Goal: Transaction & Acquisition: Purchase product/service

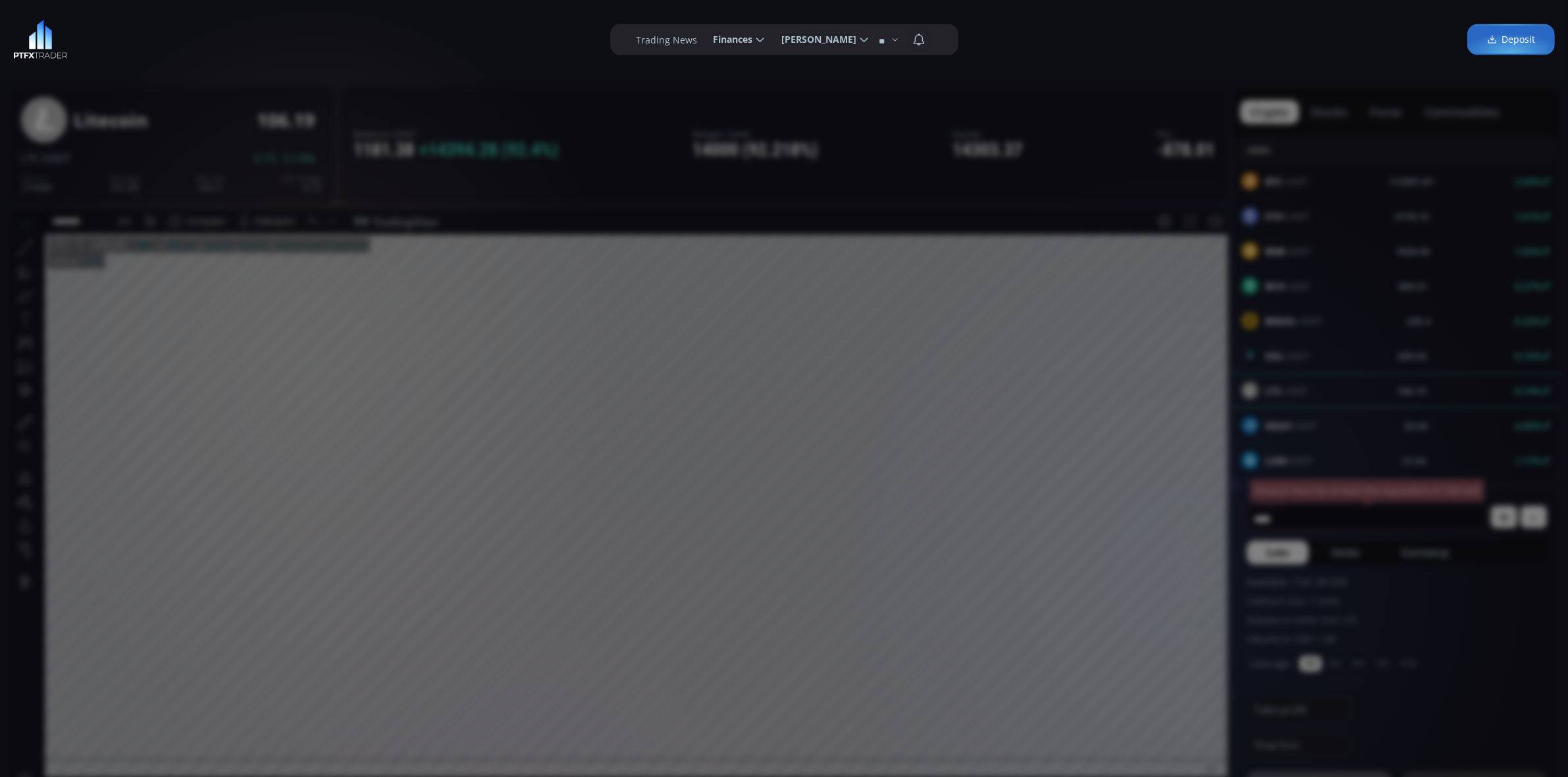
scroll to position [97, 0]
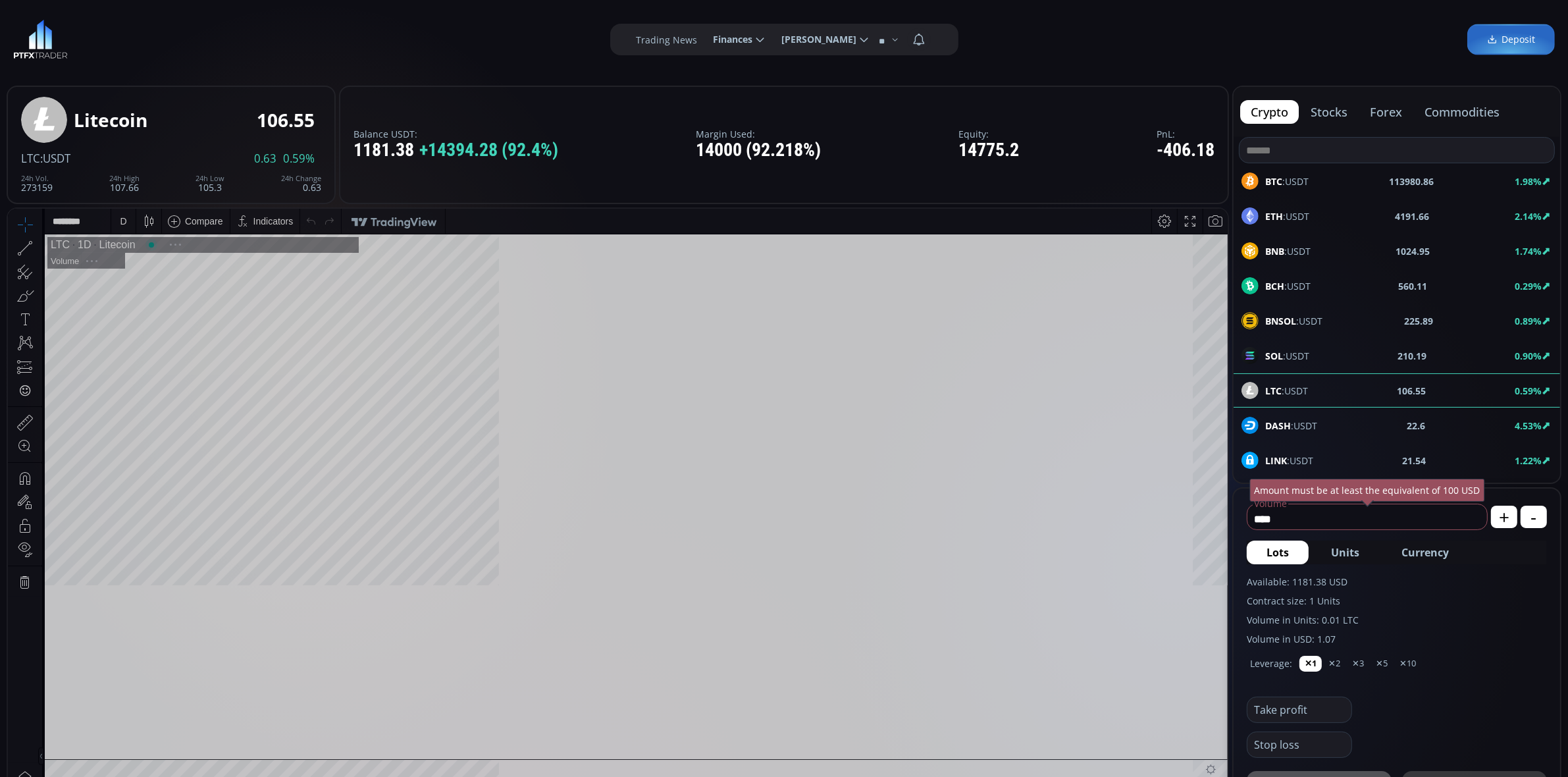
scroll to position [176, 0]
click at [123, 222] on div "D" at bounding box center [123, 220] width 7 height 11
click at [143, 377] on div "1 hour" at bounding box center [132, 377] width 27 height 11
click at [121, 224] on div "1 h" at bounding box center [124, 220] width 11 height 11
click at [155, 331] on div "30 minutes" at bounding box center [141, 332] width 45 height 11
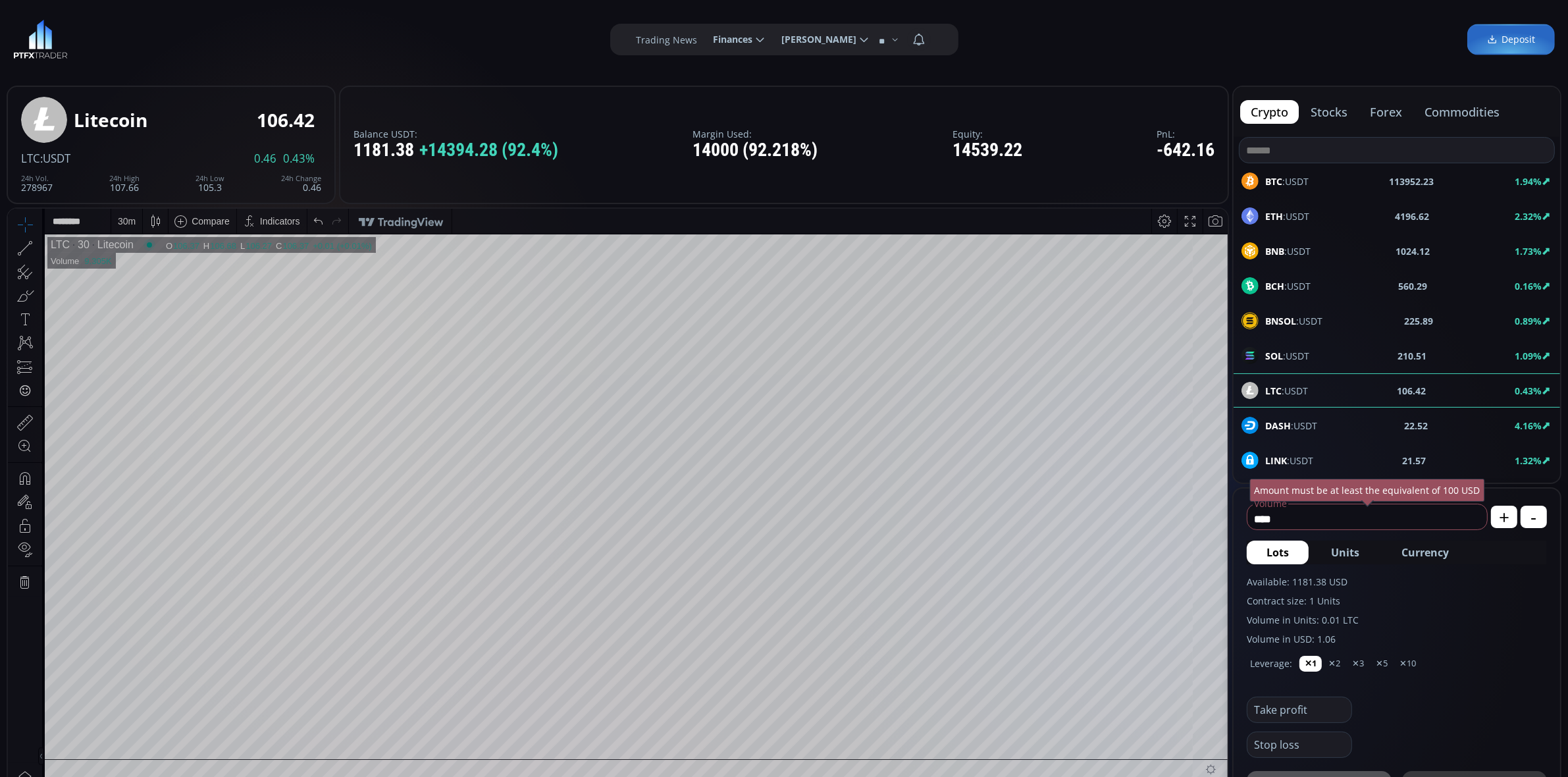
click at [129, 227] on div "30 m" at bounding box center [127, 220] width 18 height 25
click at [145, 310] on div "15 minutes" at bounding box center [141, 310] width 45 height 11
click at [134, 223] on div "15 m" at bounding box center [127, 220] width 18 height 11
click at [149, 292] on div "5 minutes" at bounding box center [138, 290] width 40 height 11
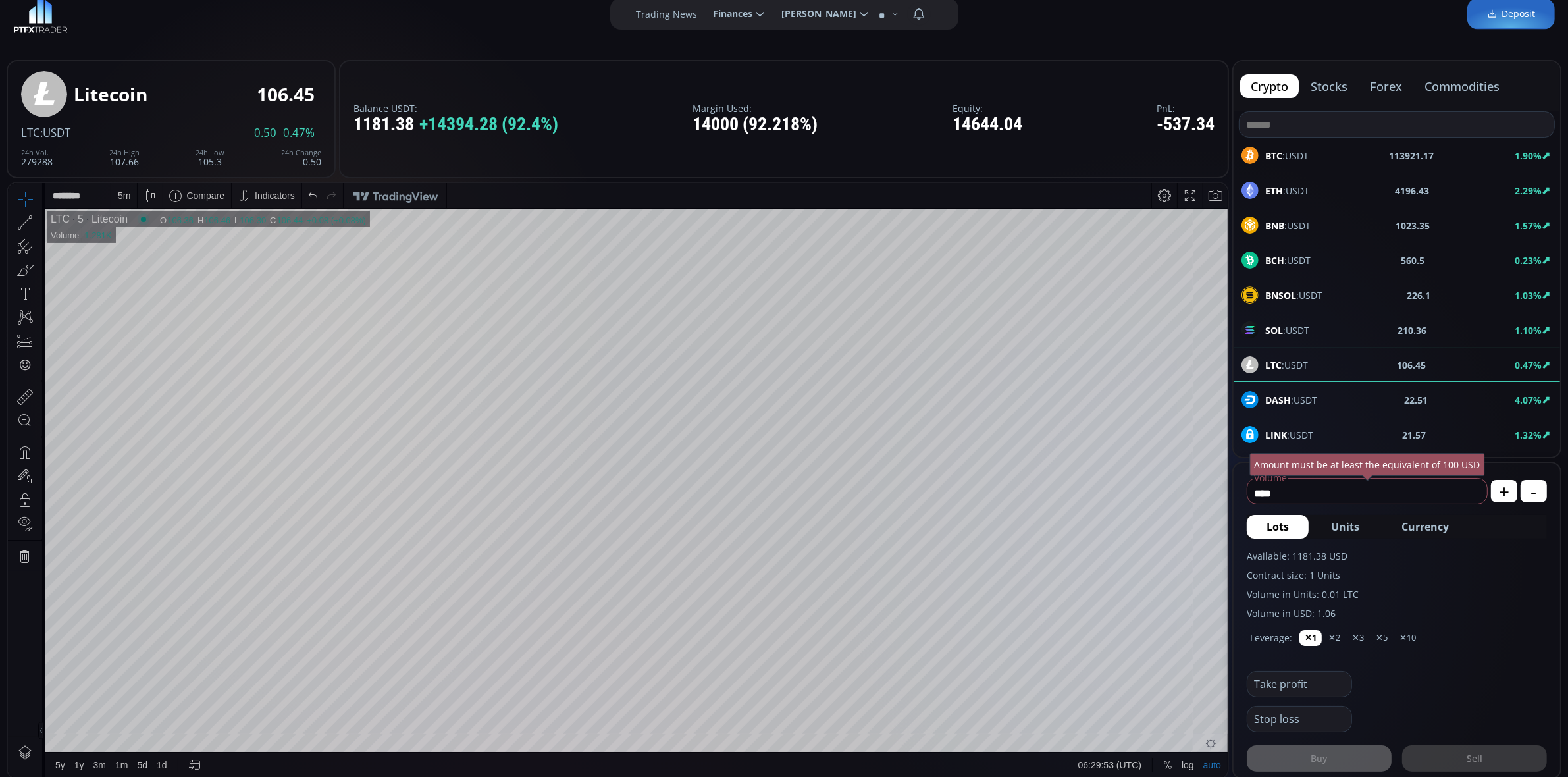
scroll to position [0, 0]
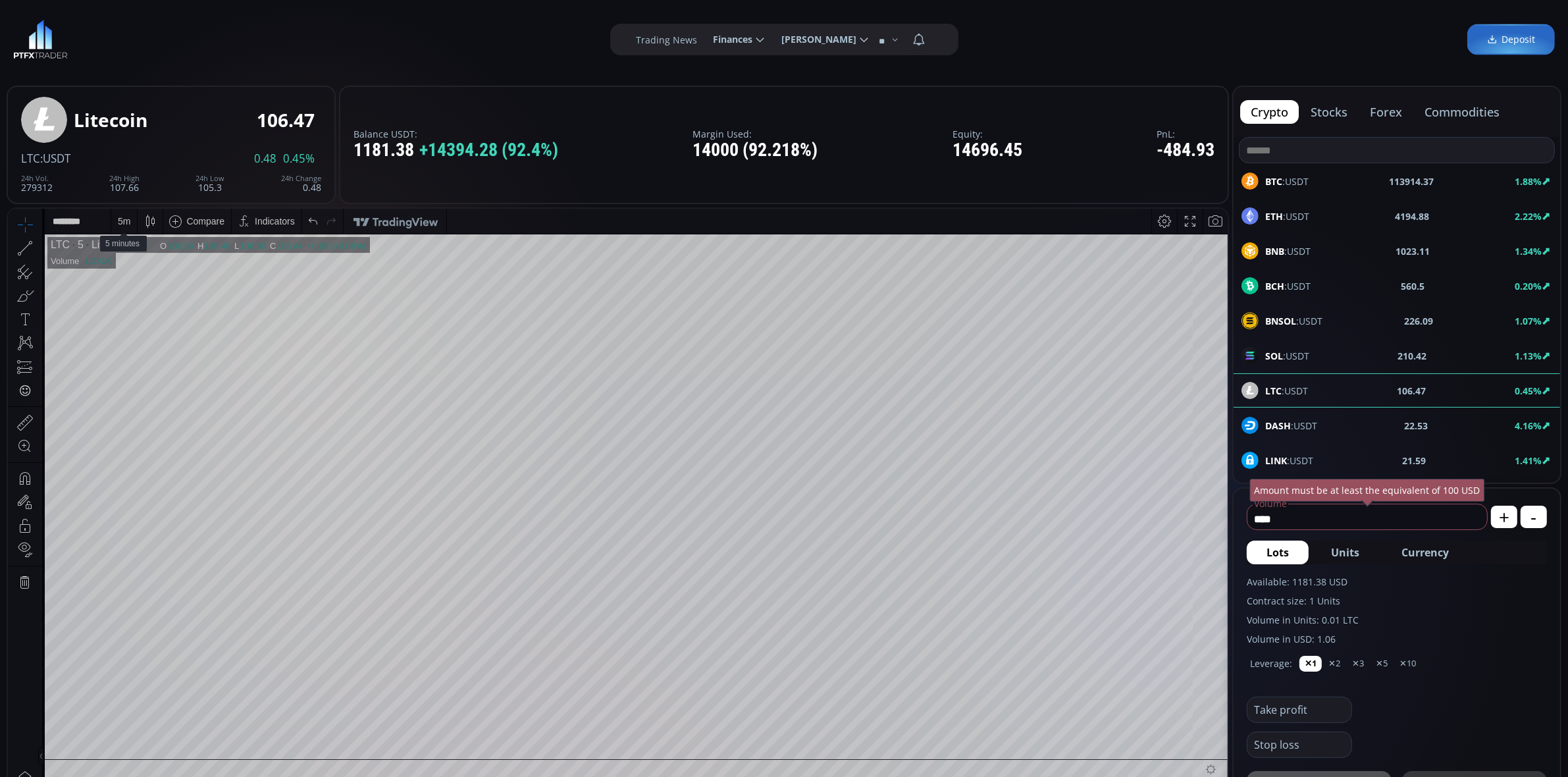
click at [125, 222] on div "5 m" at bounding box center [124, 220] width 13 height 11
click at [161, 270] on div "1 minute" at bounding box center [157, 268] width 81 height 11
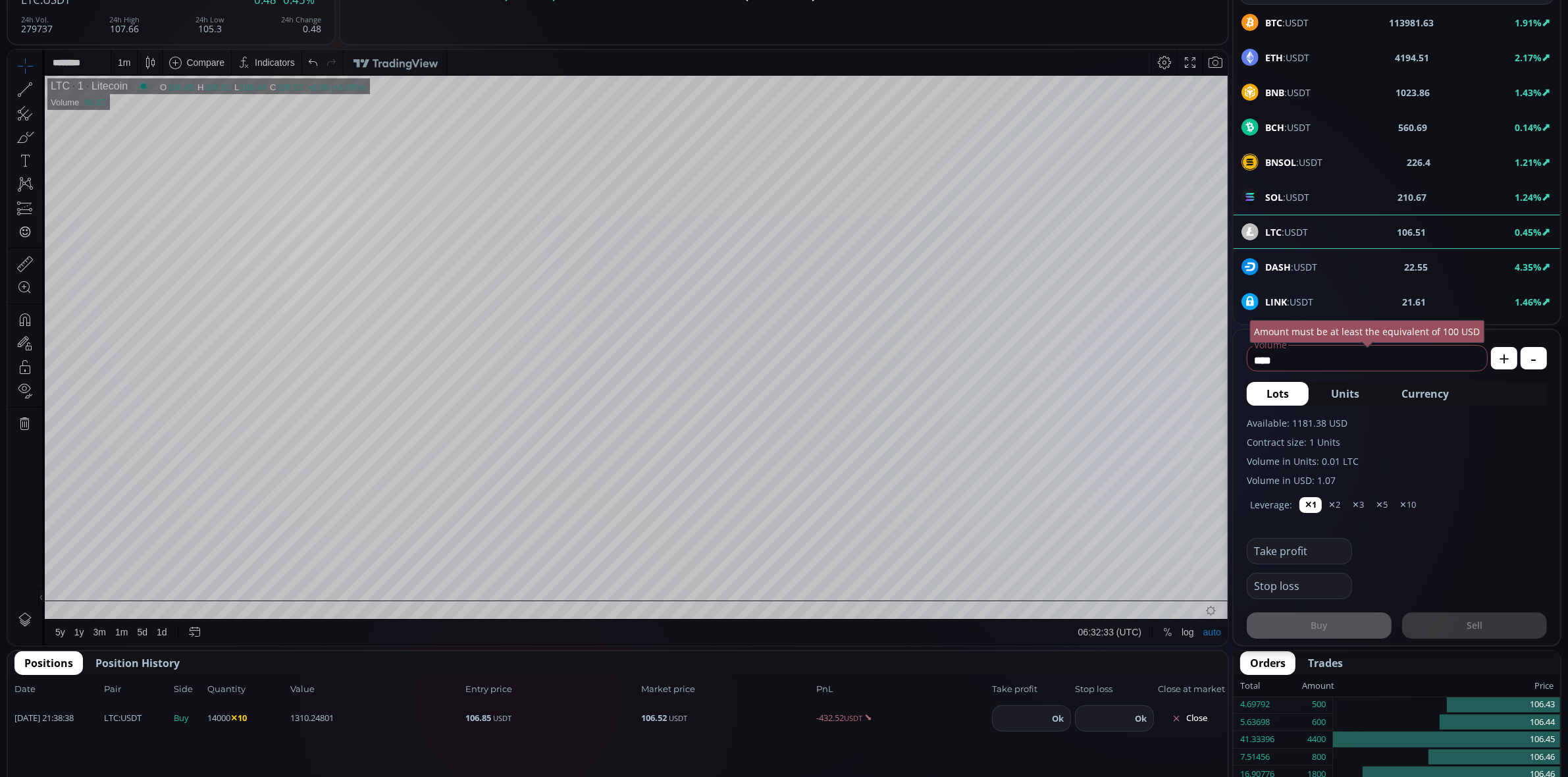
scroll to position [134, 0]
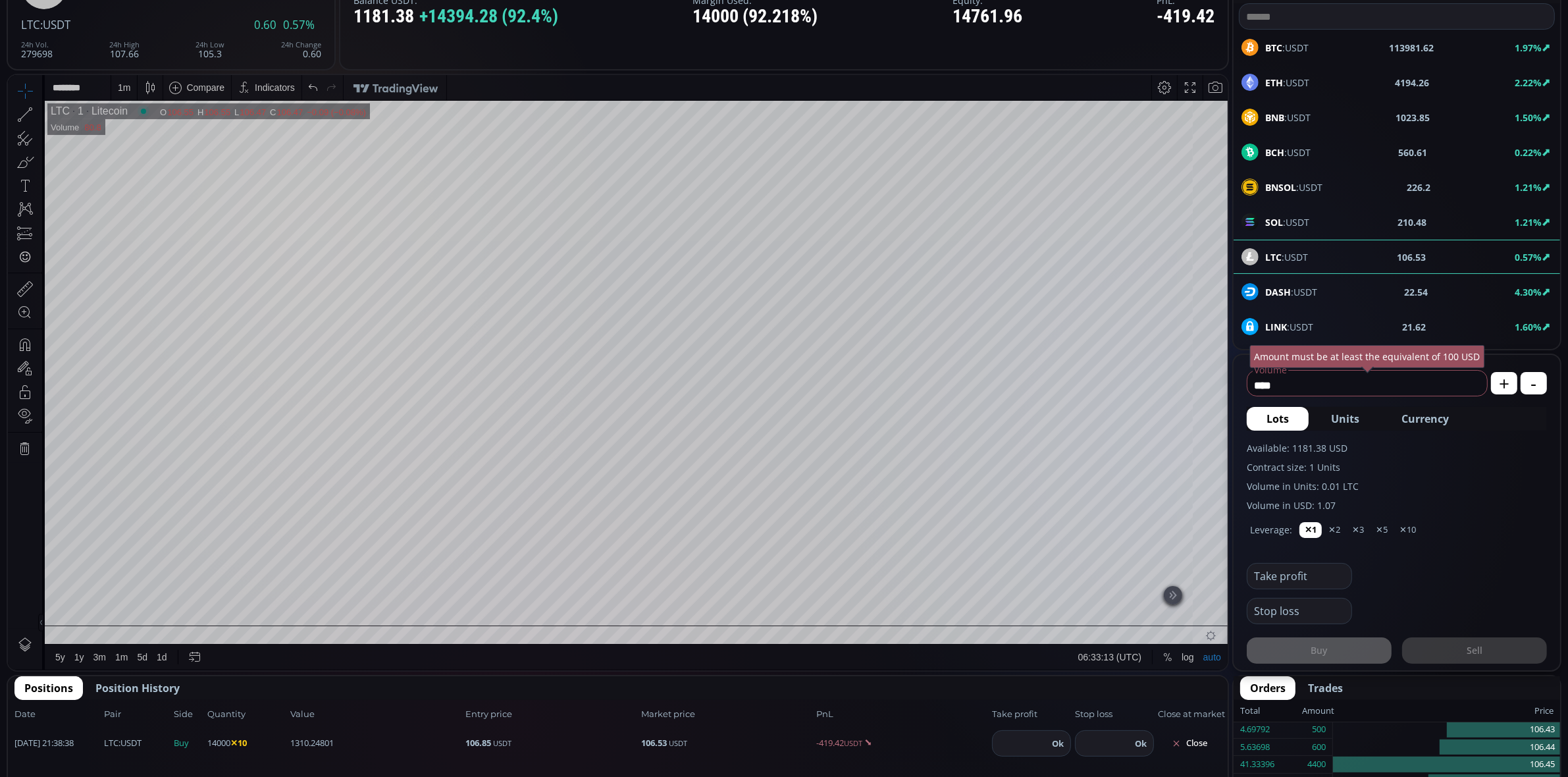
click at [8, 196] on html "Date Range 5y 1y 3m 1m 5d 1d 06:33:13 (UTC) log auto LTC 1 Litecoin O 106.55 H …" at bounding box center [618, 371] width 1220 height 594
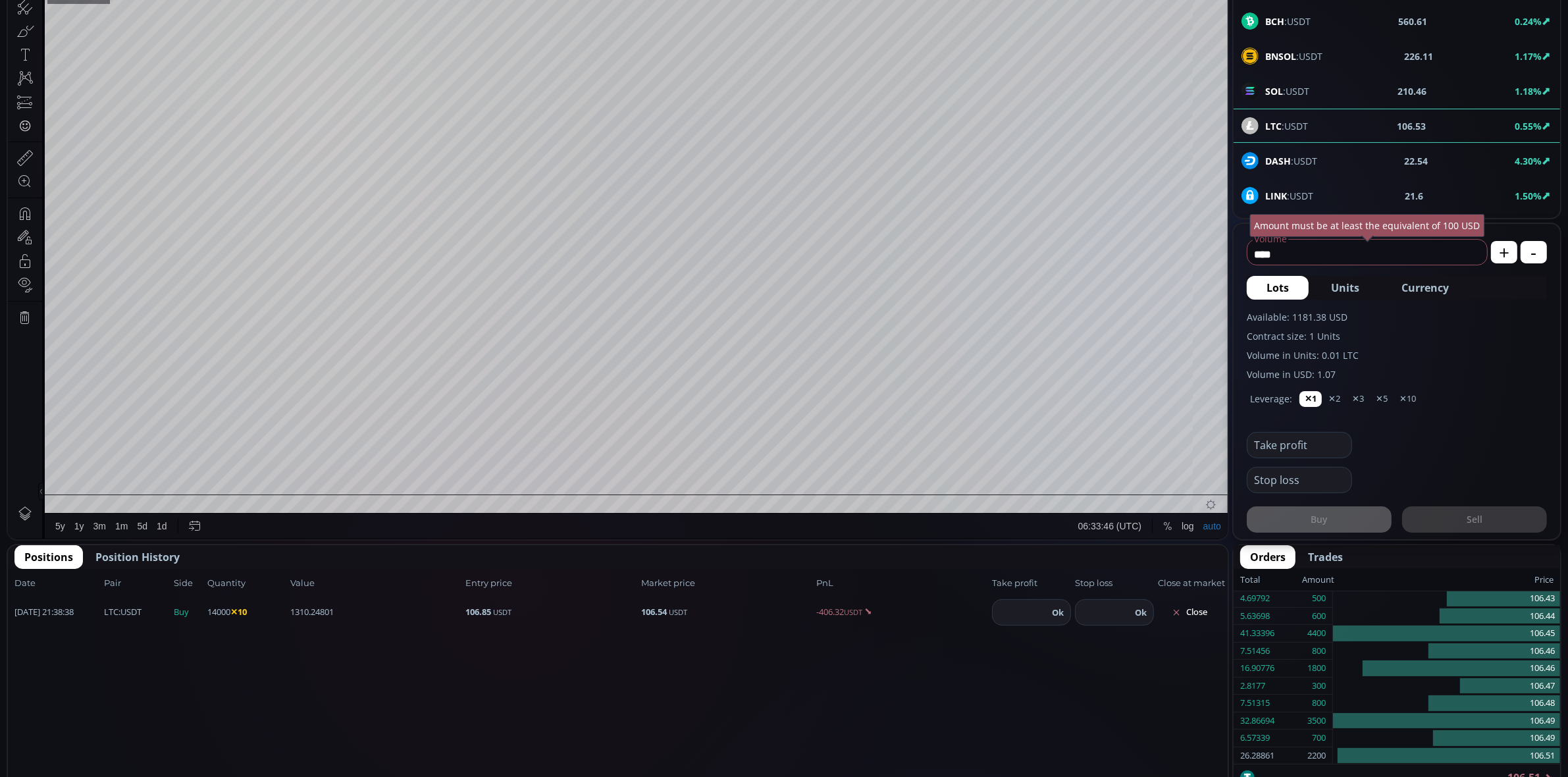
scroll to position [268, 0]
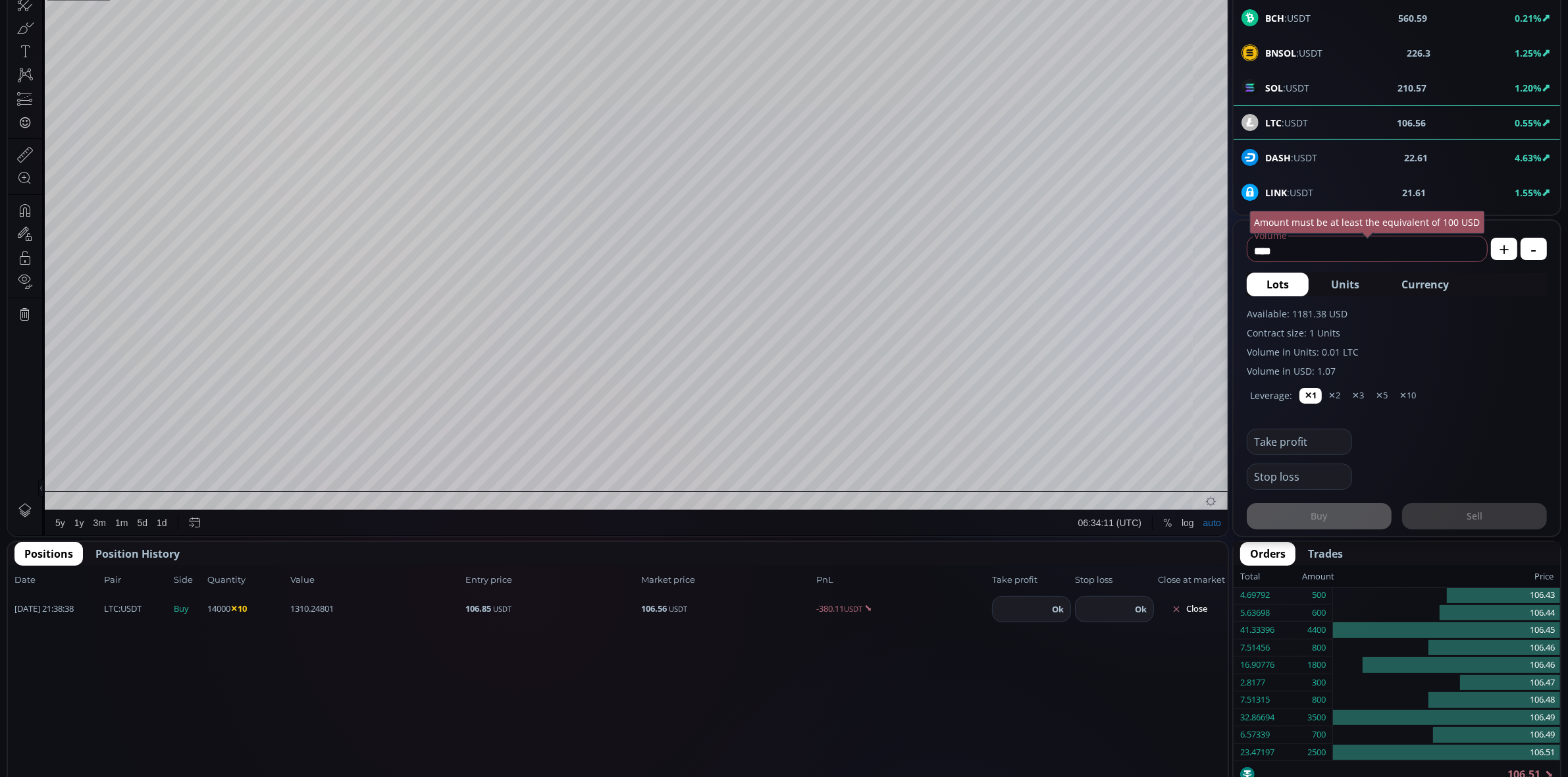
click at [1009, 609] on input "number" at bounding box center [1020, 609] width 55 height 25
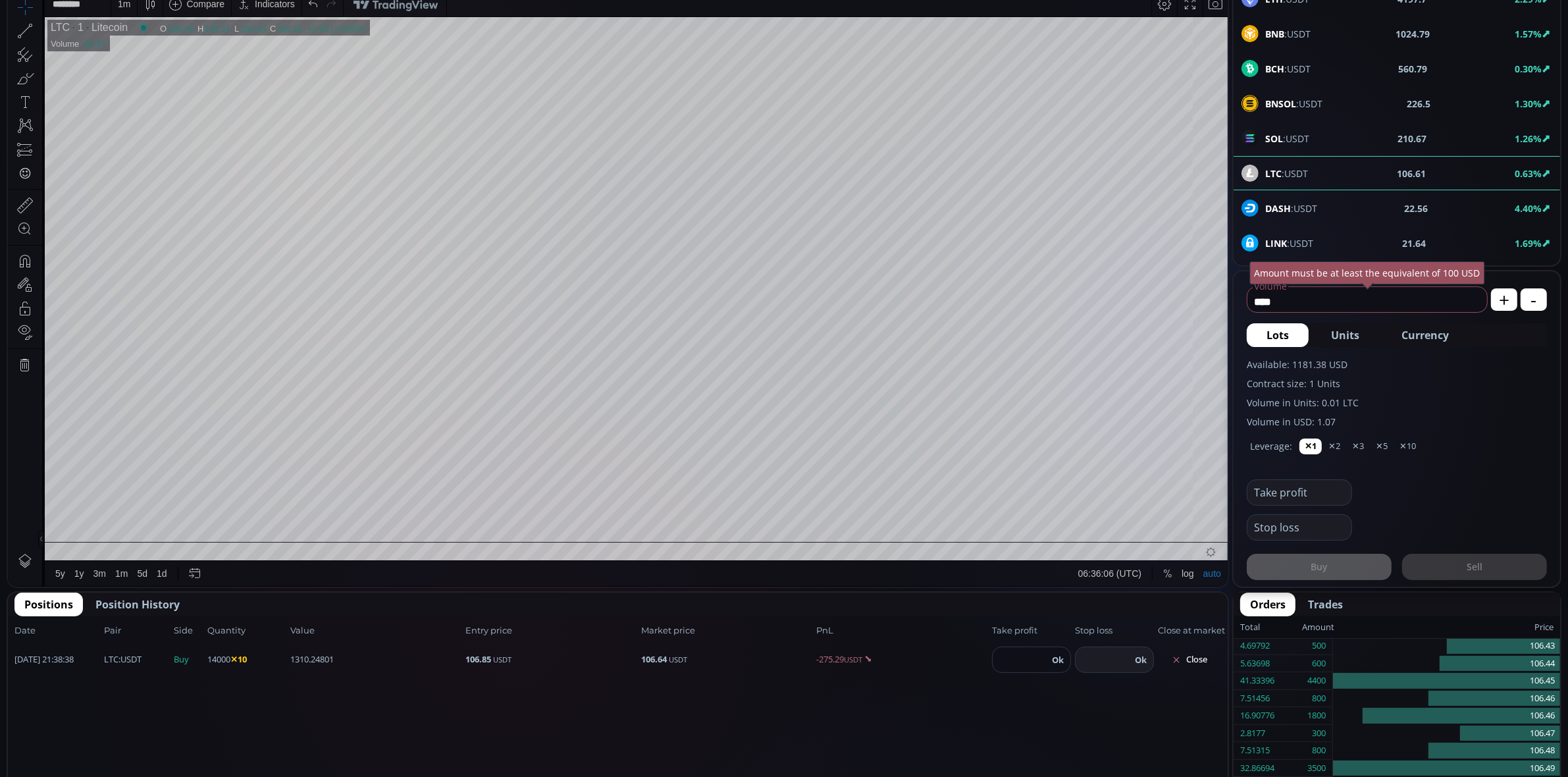
scroll to position [219, 0]
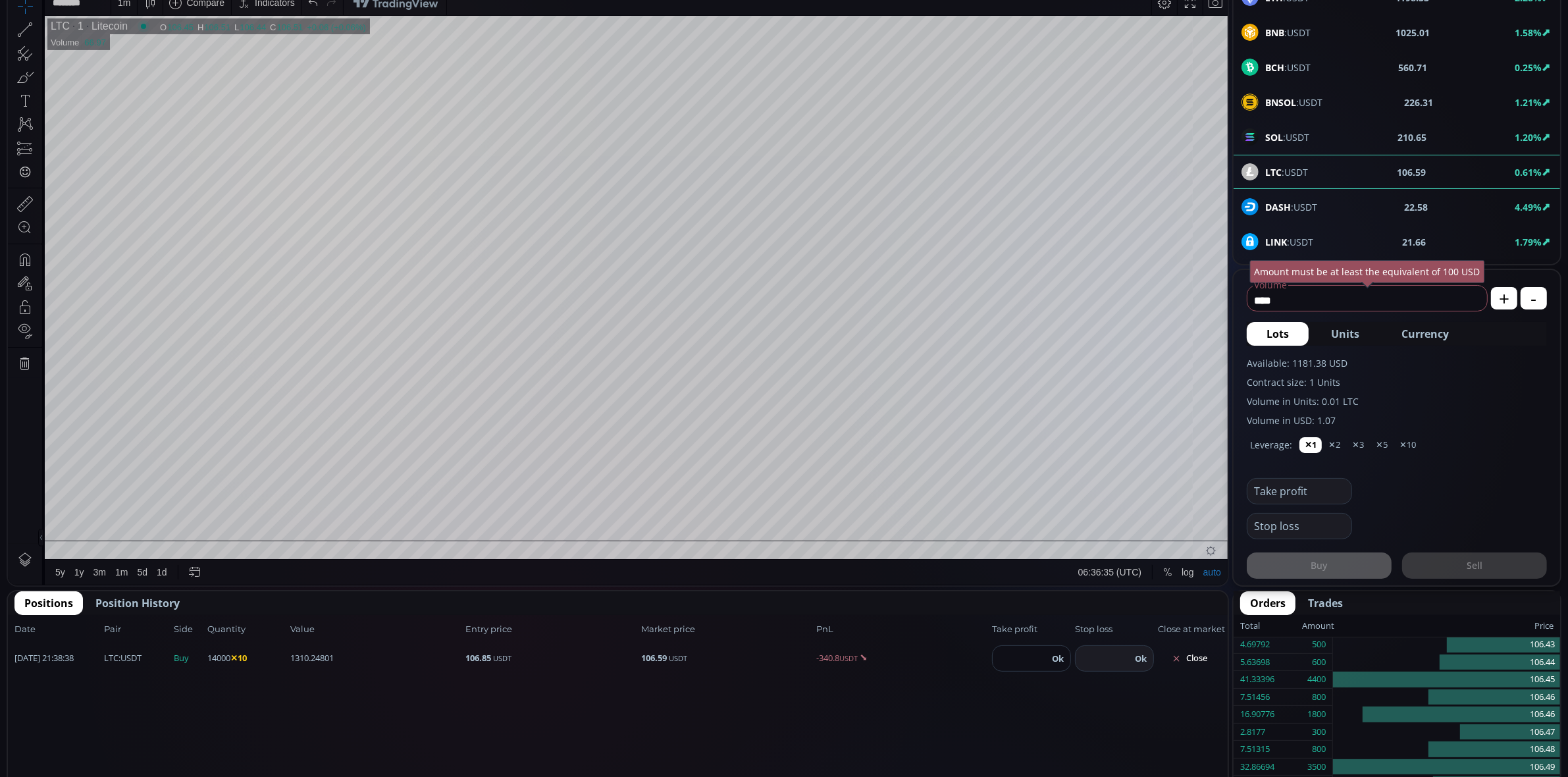
type input "******"
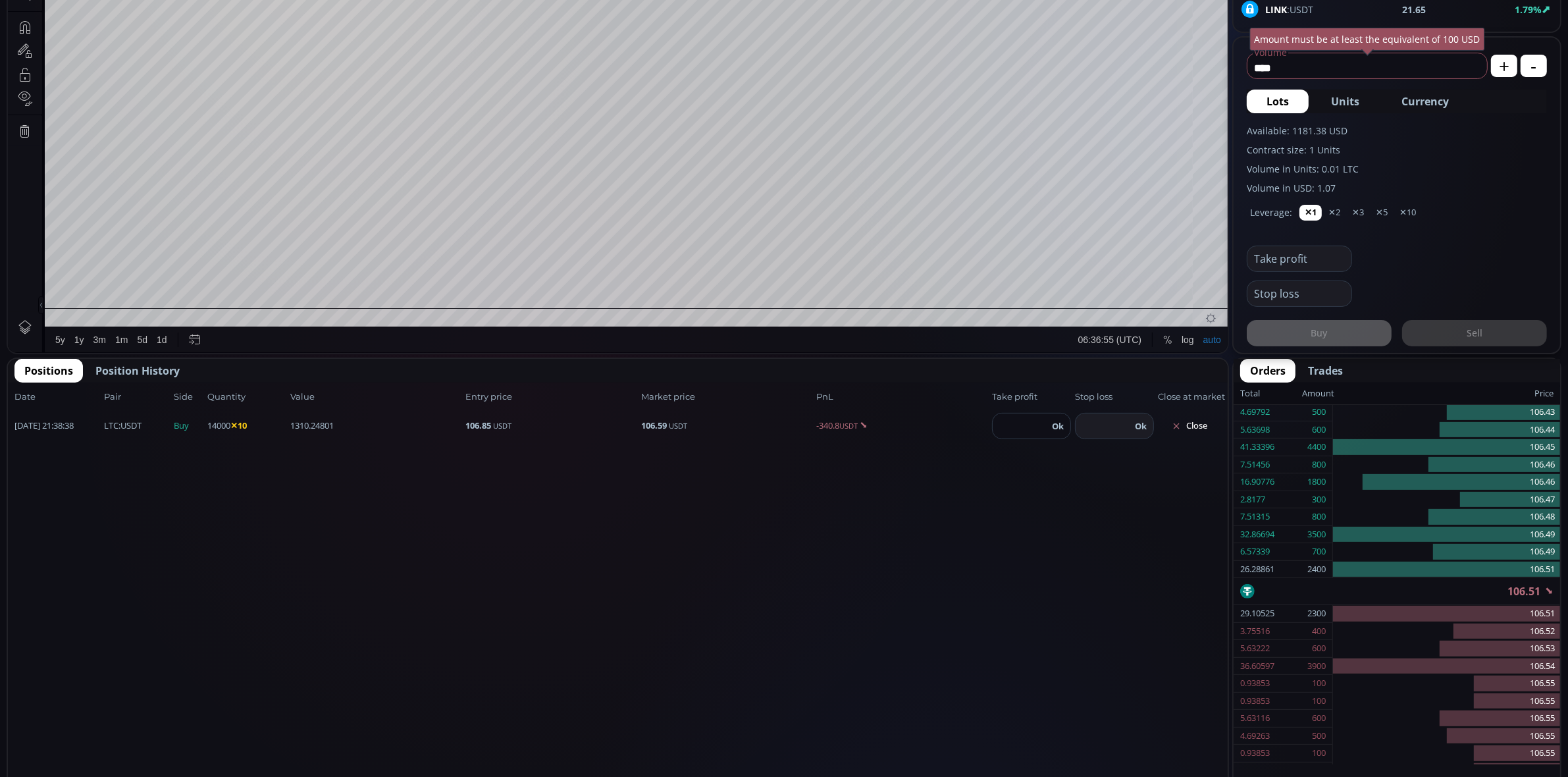
scroll to position [455, 0]
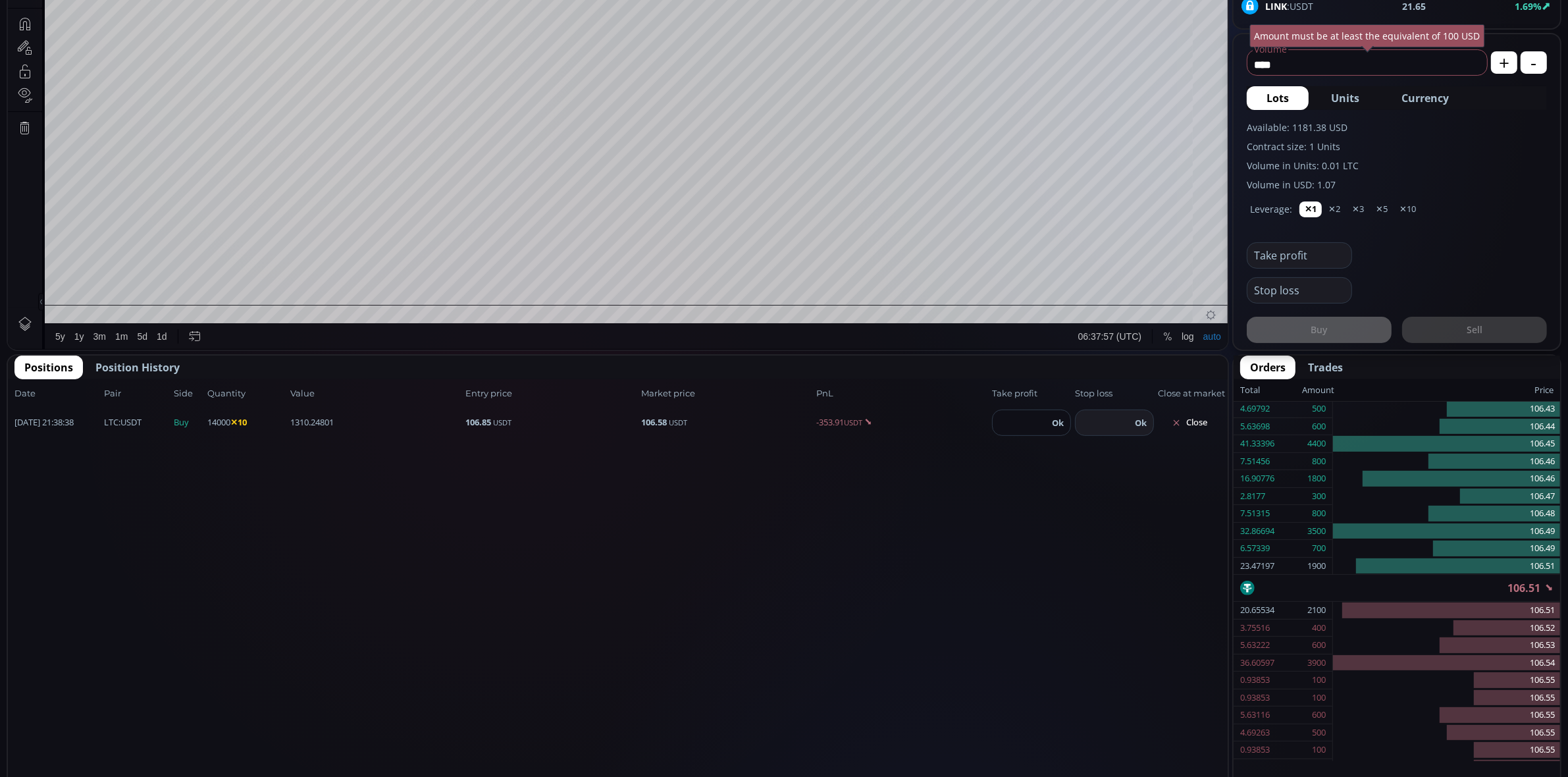
click at [1056, 420] on button "Ok" at bounding box center [1058, 422] width 20 height 15
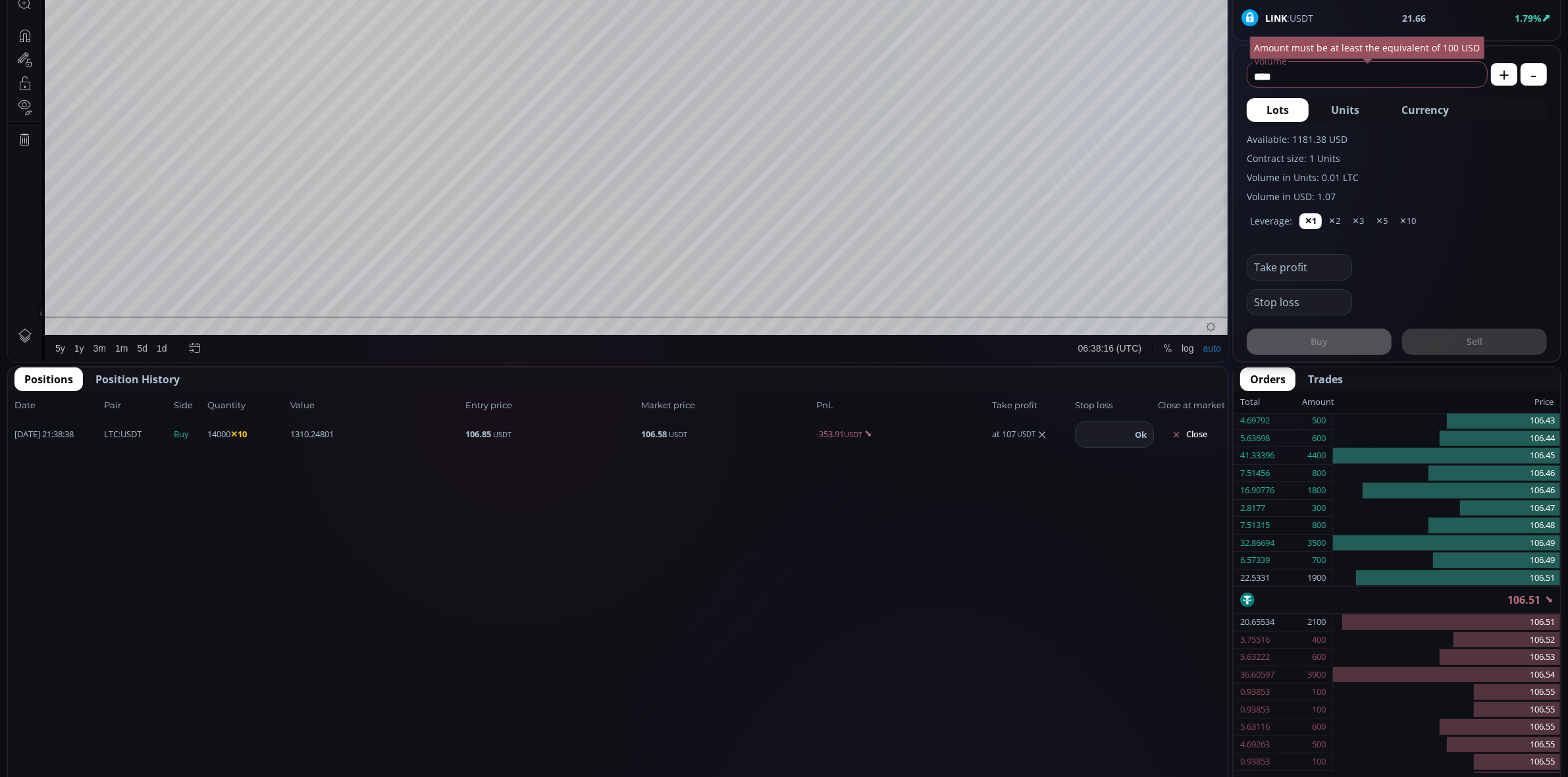
scroll to position [442, 0]
click at [147, 378] on span "Position History" at bounding box center [137, 380] width 84 height 16
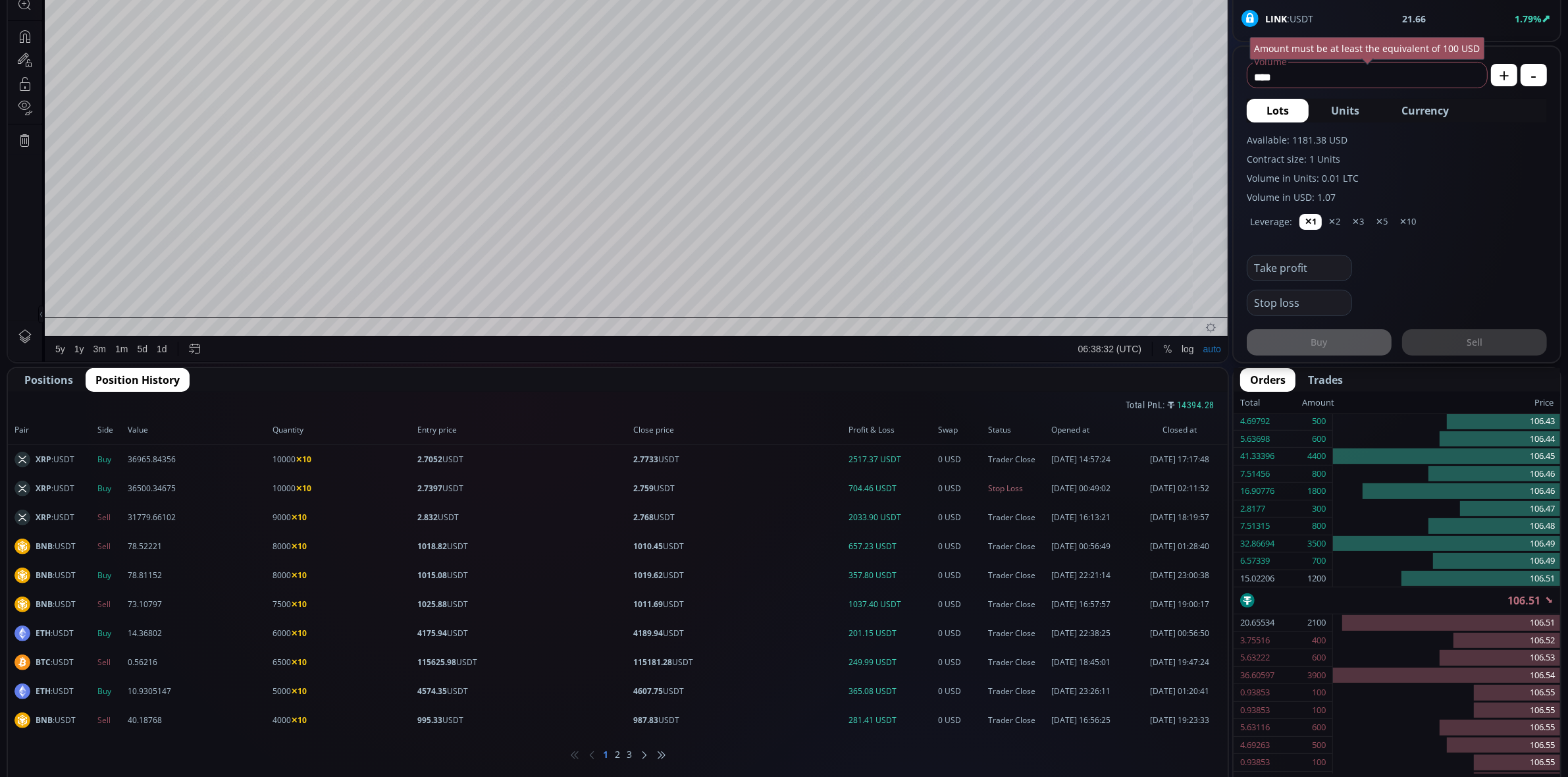
click at [619, 754] on li "2" at bounding box center [618, 754] width 5 height 13
click at [630, 754] on li "3" at bounding box center [629, 754] width 5 height 13
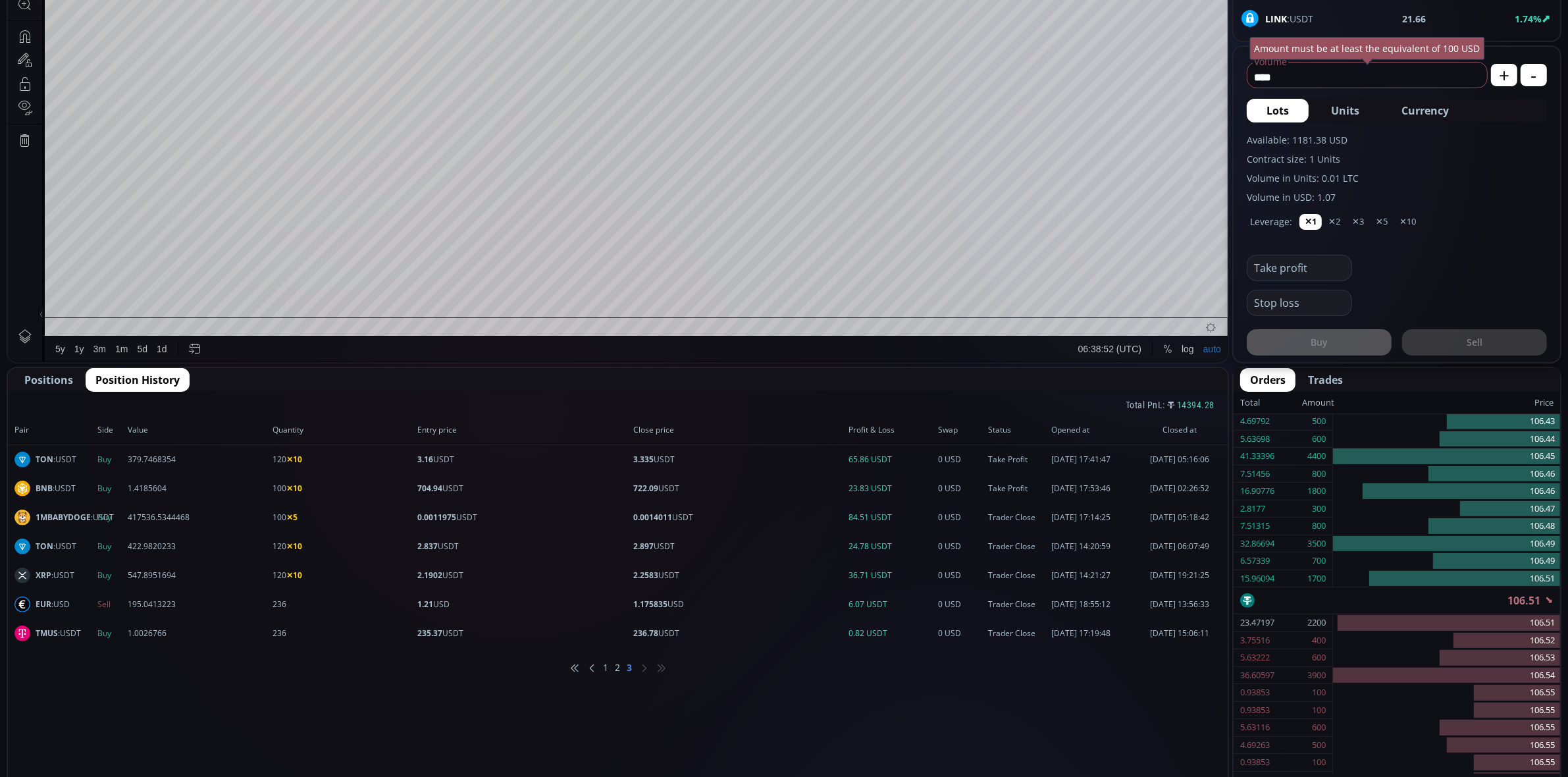
click at [605, 669] on li "1" at bounding box center [606, 667] width 5 height 13
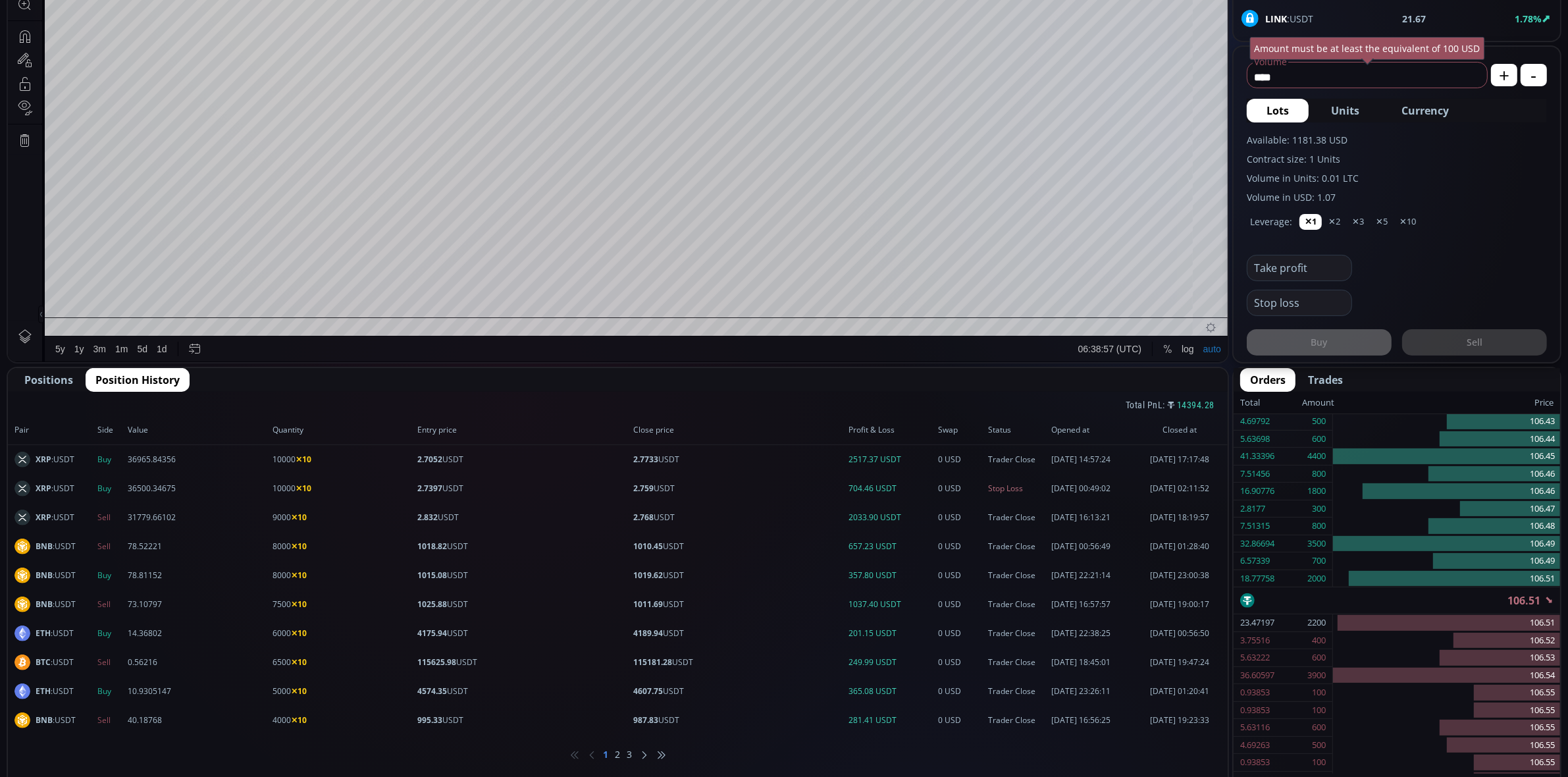
click at [61, 378] on span "Positions" at bounding box center [49, 380] width 49 height 16
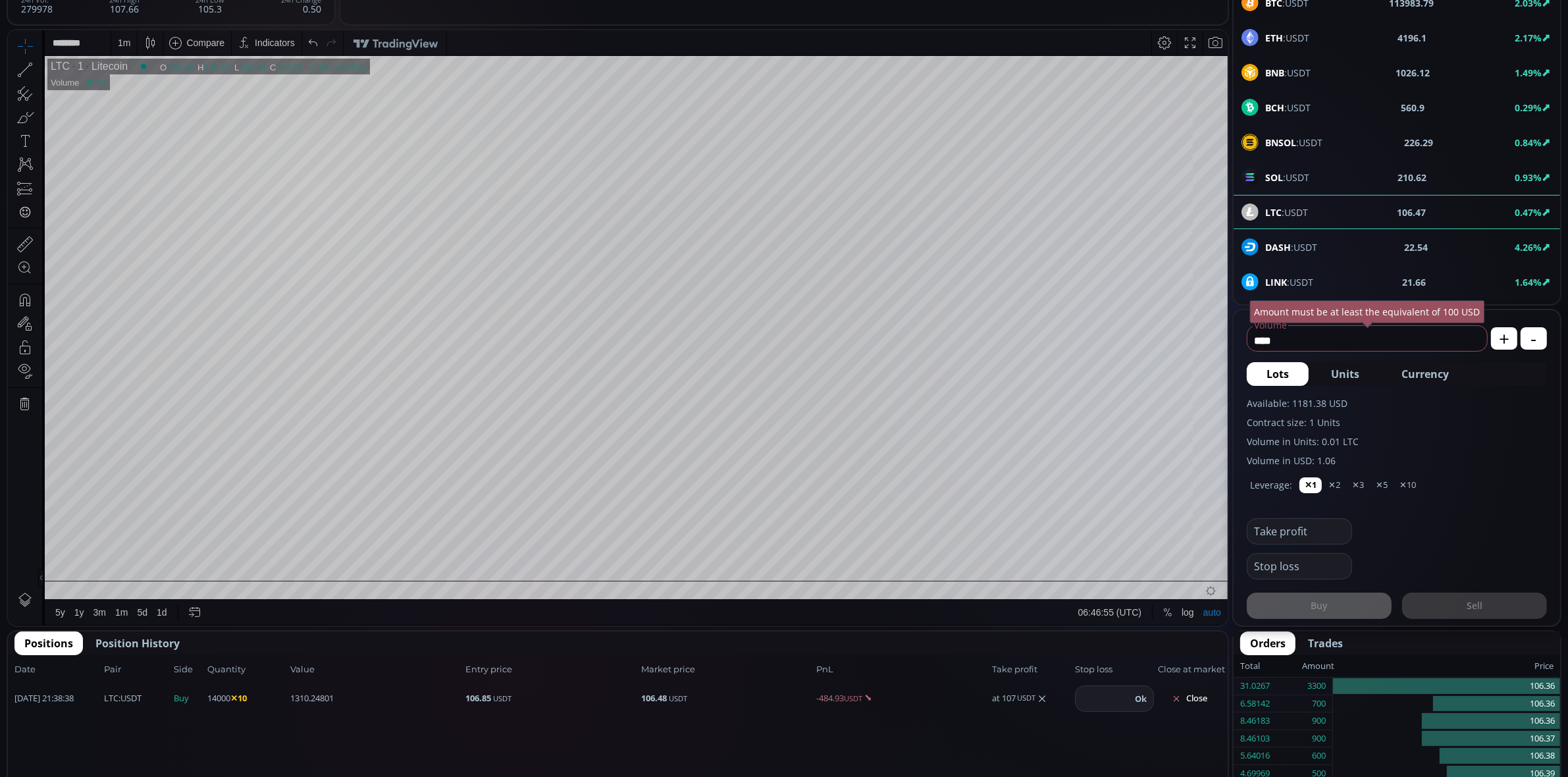
scroll to position [176, 0]
